Goal: Task Accomplishment & Management: Use online tool/utility

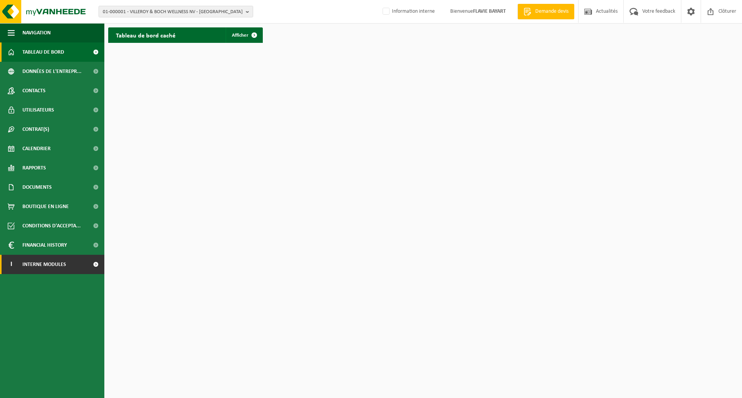
click at [82, 270] on link "I Interne modules" at bounding box center [52, 264] width 104 height 19
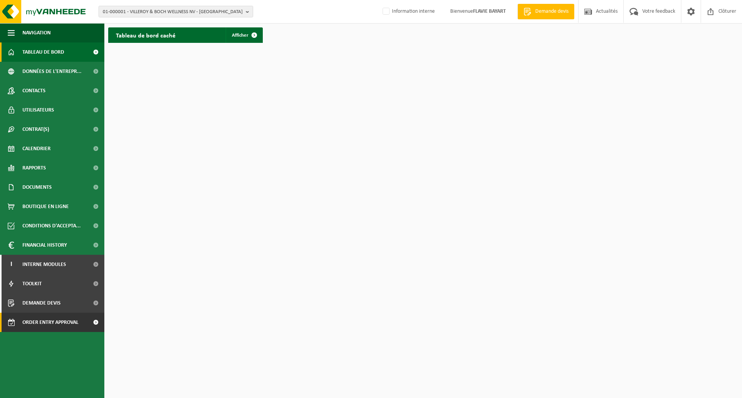
click at [74, 319] on span "Order entry approval" at bounding box center [50, 322] width 56 height 19
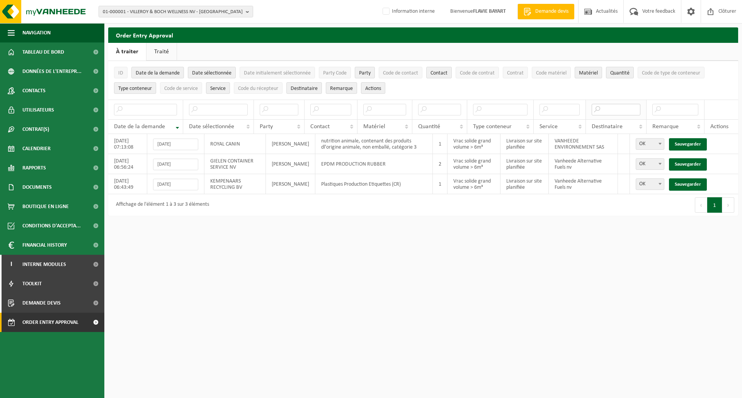
click at [605, 109] on input "text" at bounding box center [616, 110] width 49 height 12
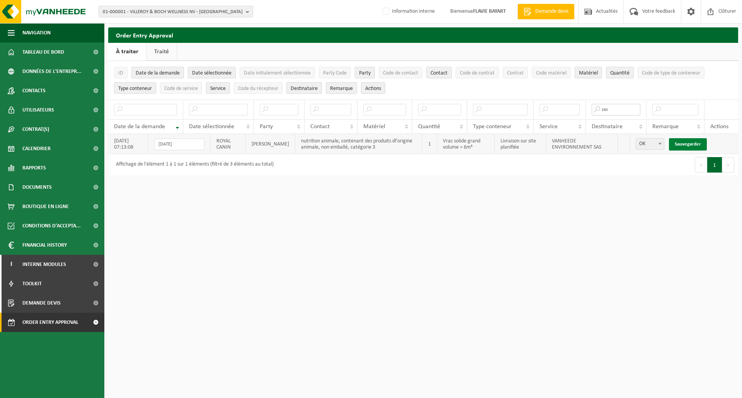
type input "sas"
click at [690, 146] on link "Sauvegarder" at bounding box center [688, 144] width 38 height 12
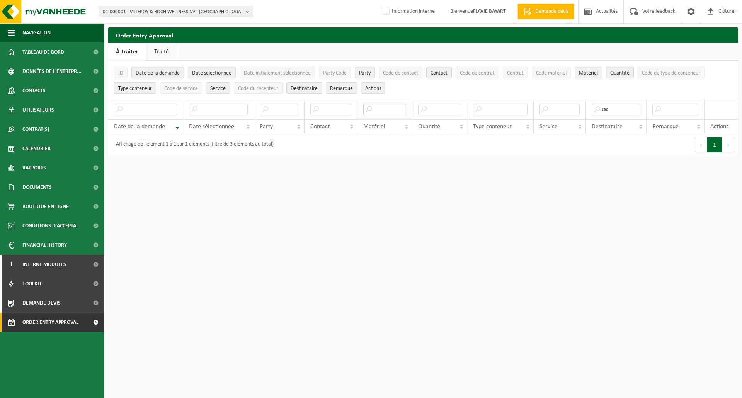
click at [386, 108] on input "text" at bounding box center [384, 110] width 43 height 12
click at [416, 348] on html "01-000001 - VILLEROY & BOCH WELLNESS NV - [GEOGRAPHIC_DATA] 01-000001 - VILLERO…" at bounding box center [371, 199] width 742 height 398
